Goal: Transaction & Acquisition: Purchase product/service

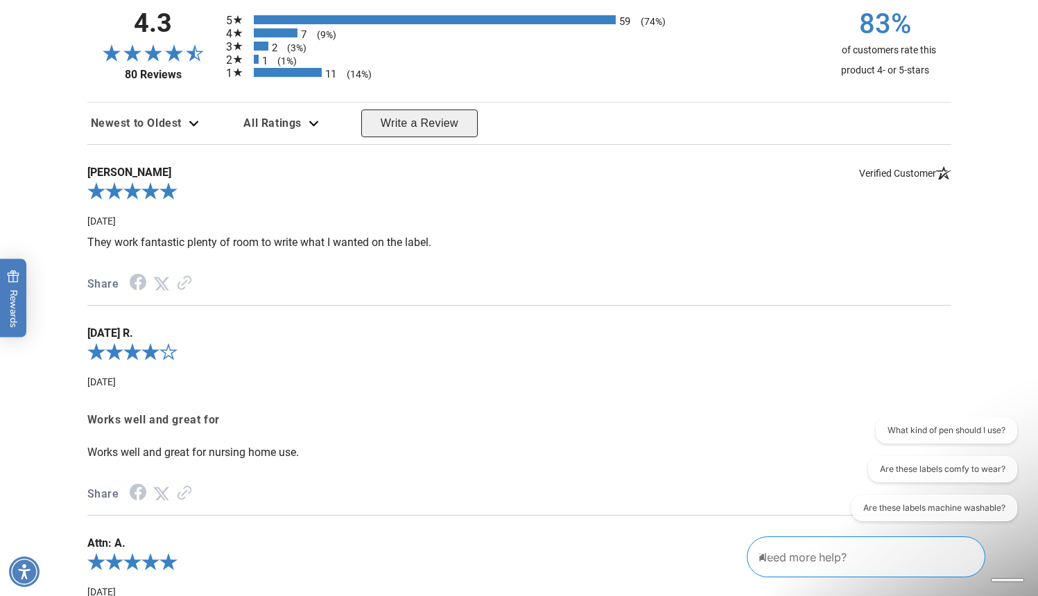
scroll to position [1788, 0]
